Goal: Use online tool/utility: Use online tool/utility

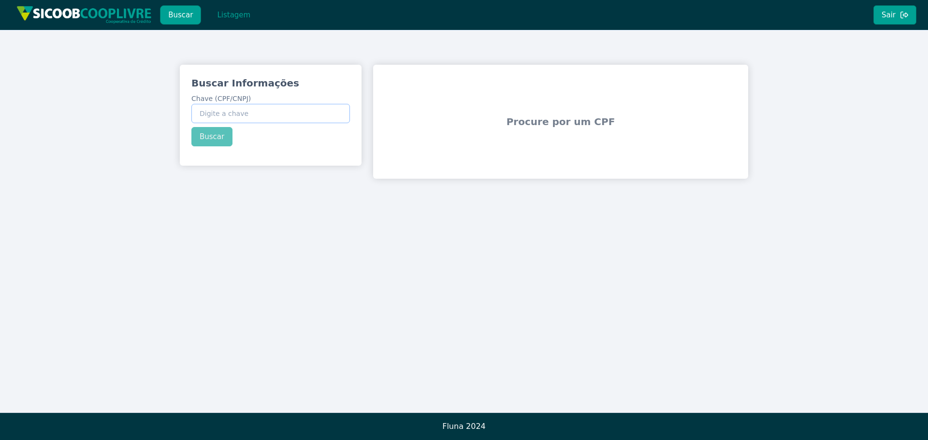
click at [263, 116] on input "Chave (CPF/CNPJ)" at bounding box center [270, 113] width 159 height 19
paste input "19.283.827/0001-88"
type input "19.283.827/0001-88"
click at [218, 138] on div "Buscar Informações Chave (CPF/CNPJ) 19.283.827/0001-88 Buscar" at bounding box center [271, 111] width 182 height 93
click at [215, 139] on button "Buscar" at bounding box center [211, 136] width 41 height 19
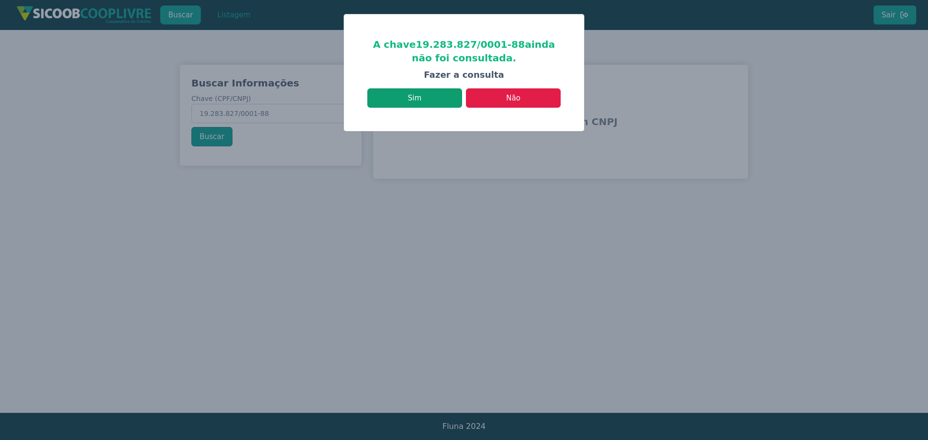
click at [420, 93] on button "Sim" at bounding box center [414, 97] width 95 height 19
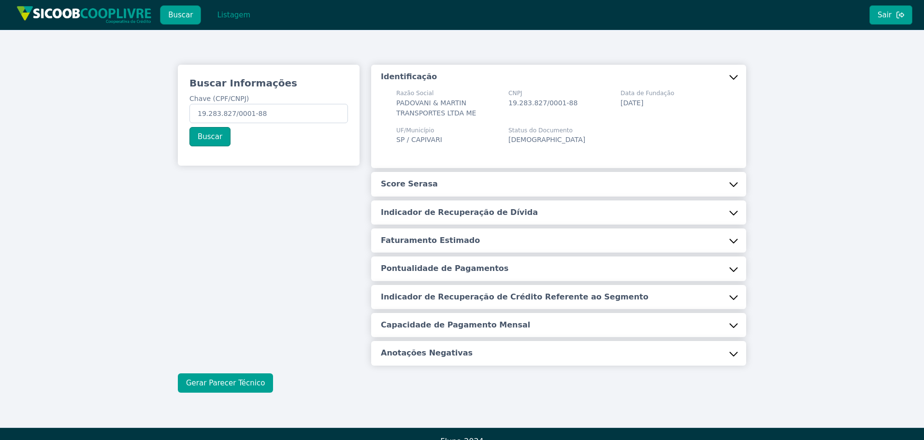
click at [231, 383] on button "Gerar Parecer Técnico" at bounding box center [225, 383] width 95 height 19
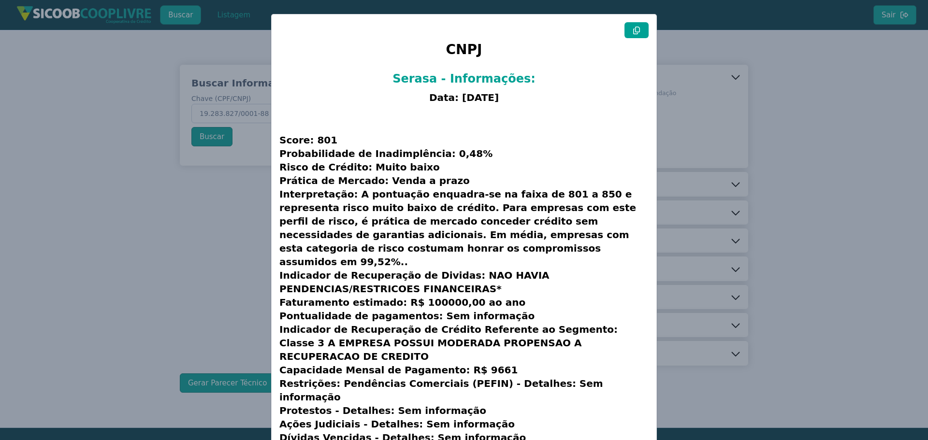
click at [634, 30] on icon at bounding box center [636, 31] width 7 height 8
click at [855, 113] on modal-container "CNPJ Serasa - Informações: Data: [DATE] Score: 801 Probabilidade de Inadimplênc…" at bounding box center [464, 220] width 928 height 440
